Goal: Task Accomplishment & Management: Complete application form

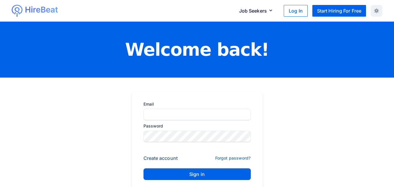
click at [171, 158] on button "Create account" at bounding box center [160, 158] width 34 height 6
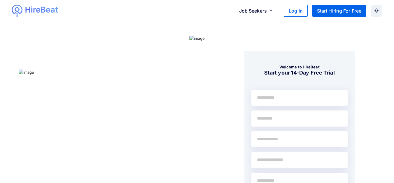
click at [272, 101] on input "text" at bounding box center [299, 98] width 96 height 16
